Goal: Task Accomplishment & Management: Manage account settings

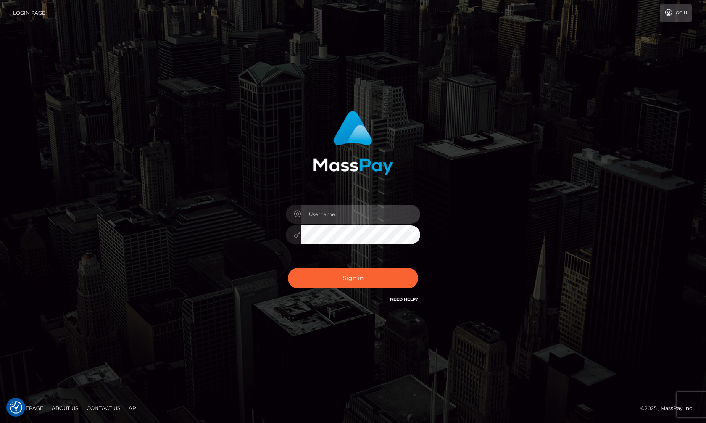
type input "hello.feetfinder"
drag, startPoint x: 0, startPoint y: 0, endPoint x: 377, endPoint y: 211, distance: 432.2
click at [377, 211] on input "hello.feetfinder" at bounding box center [360, 214] width 119 height 19
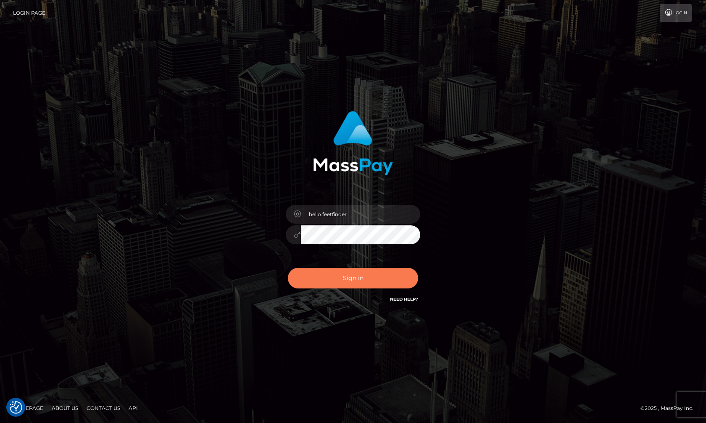
click at [357, 284] on button "Sign in" at bounding box center [353, 278] width 130 height 21
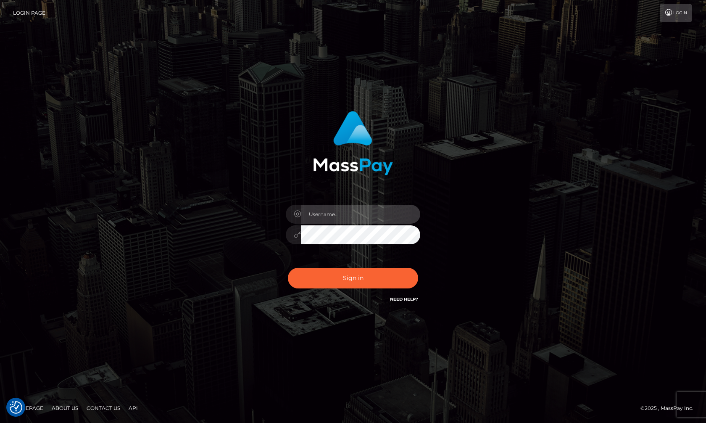
type input "hello.feetfinder"
click at [368, 219] on input "hello.feetfinder" at bounding box center [360, 214] width 119 height 19
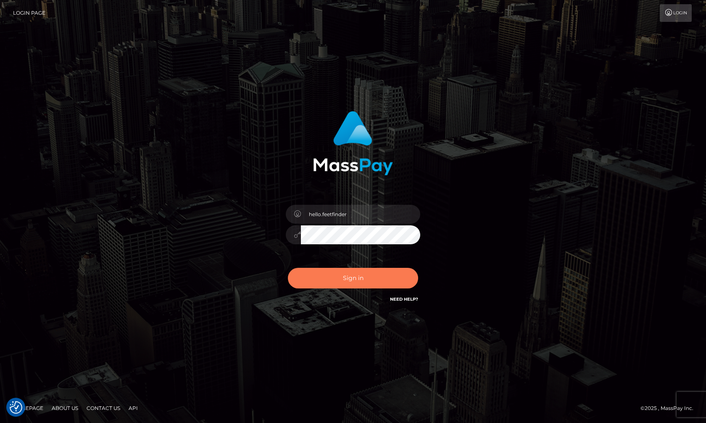
click at [370, 285] on button "Sign in" at bounding box center [353, 278] width 130 height 21
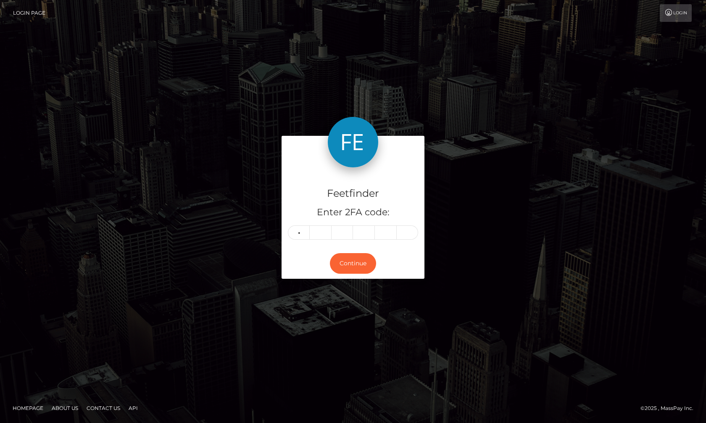
type input "3"
type input "1"
type input "3"
type input "9"
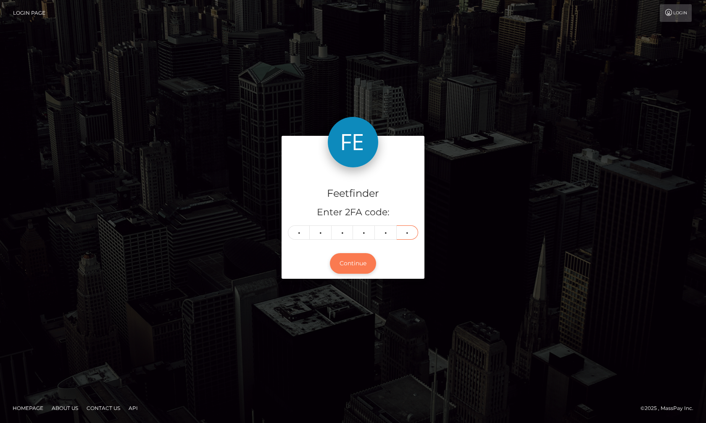
type input "3"
click at [358, 261] on button "Continue" at bounding box center [353, 263] width 46 height 21
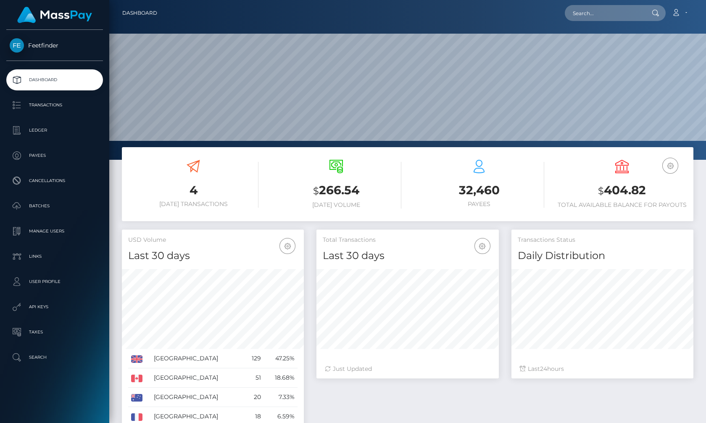
scroll to position [149, 182]
